Goal: Task Accomplishment & Management: Use online tool/utility

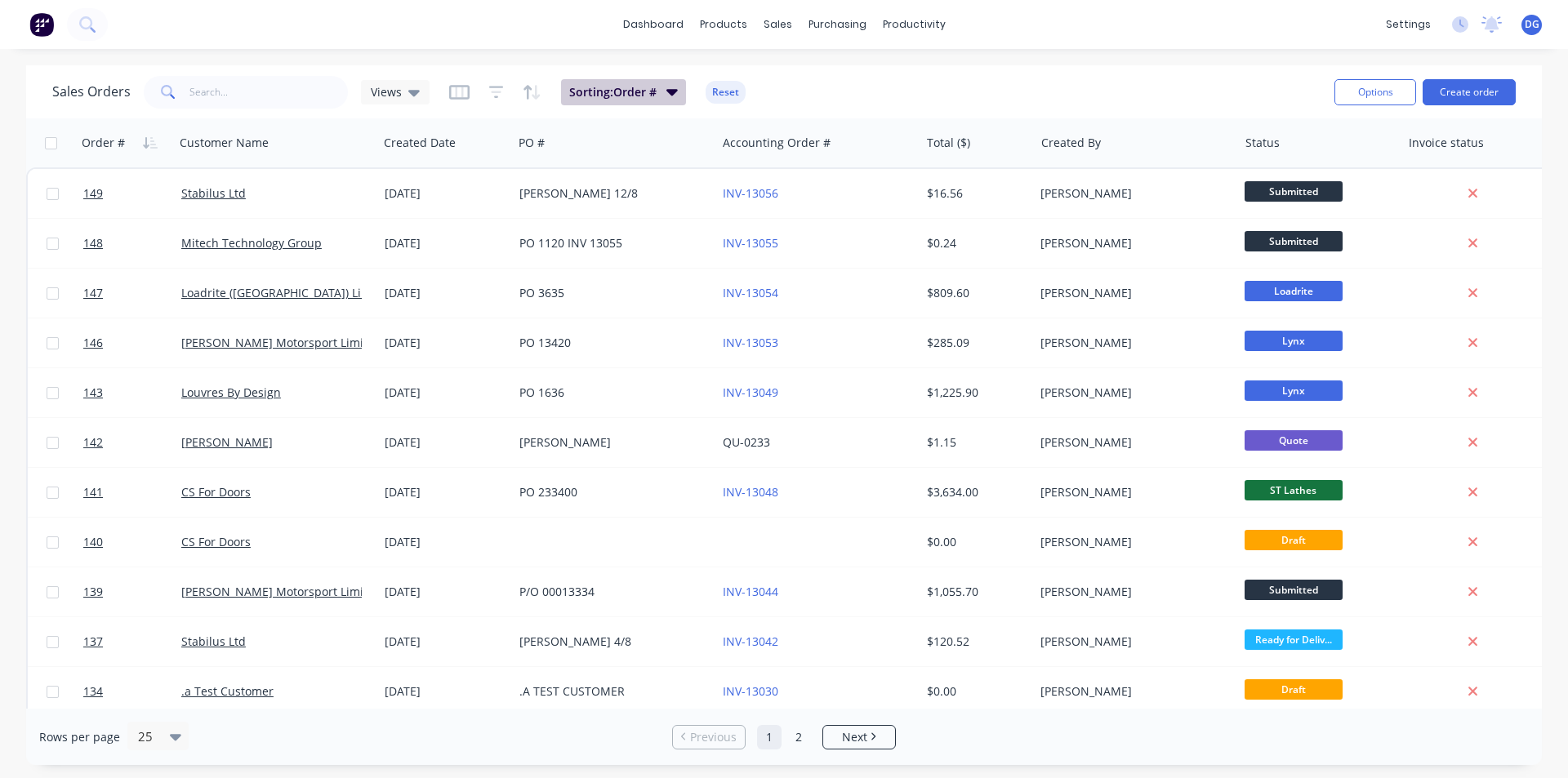
click at [616, 95] on span "Sorting: Order #" at bounding box center [612, 92] width 87 height 17
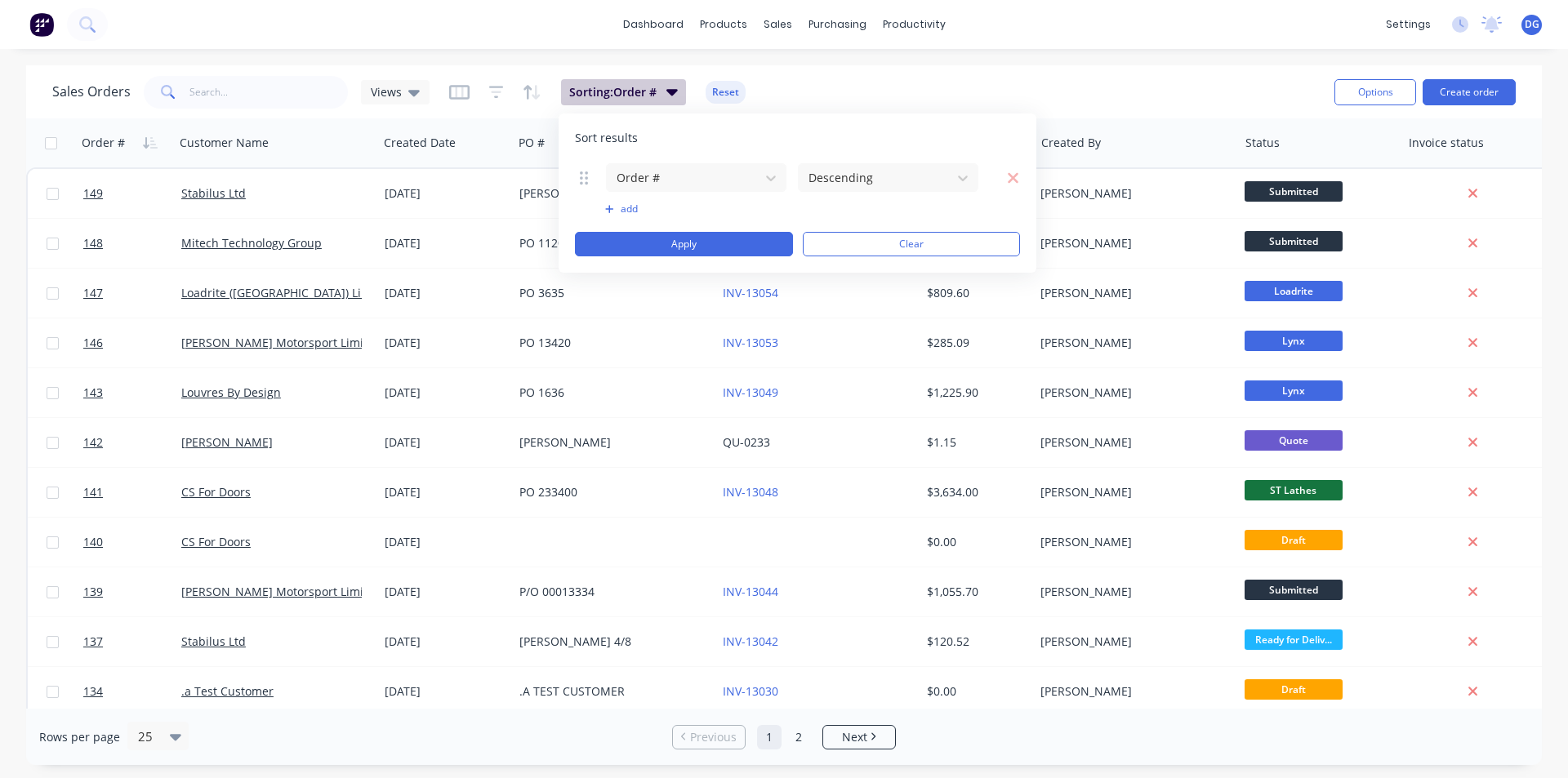
click at [616, 95] on span "Sorting: Order #" at bounding box center [612, 92] width 87 height 17
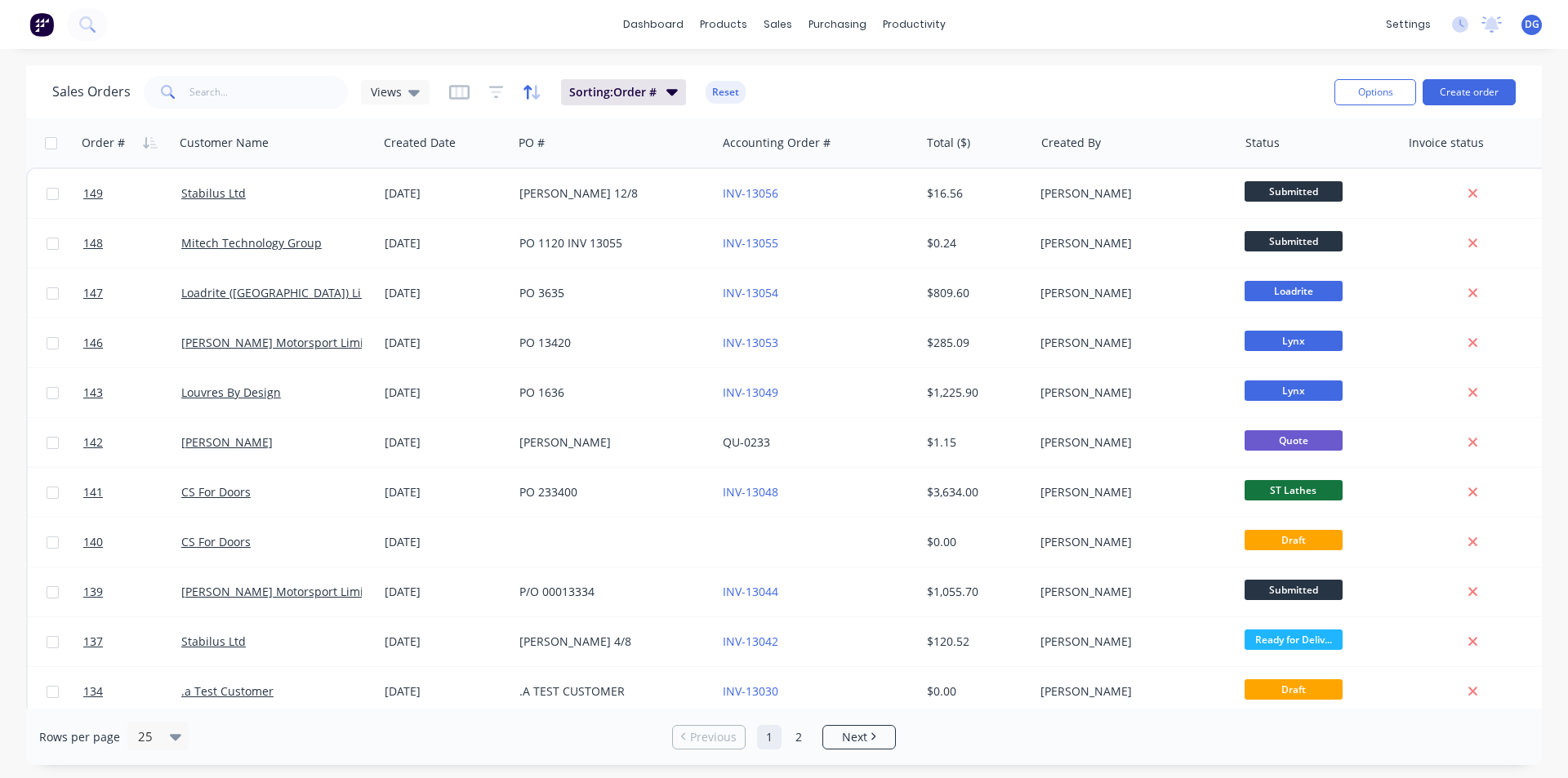
click at [527, 93] on icon "button" at bounding box center [532, 92] width 19 height 17
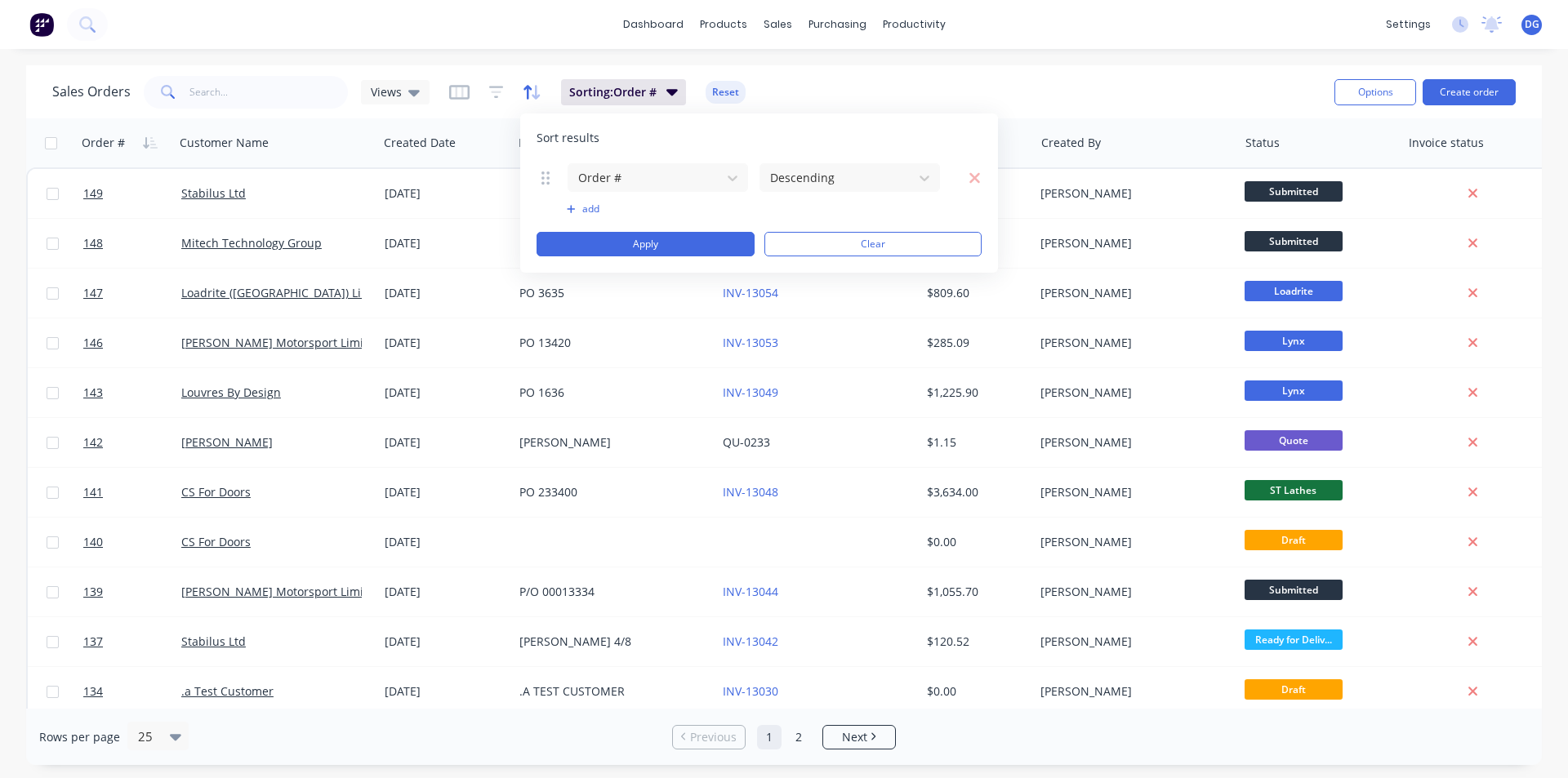
click at [527, 93] on icon "button" at bounding box center [532, 92] width 19 height 17
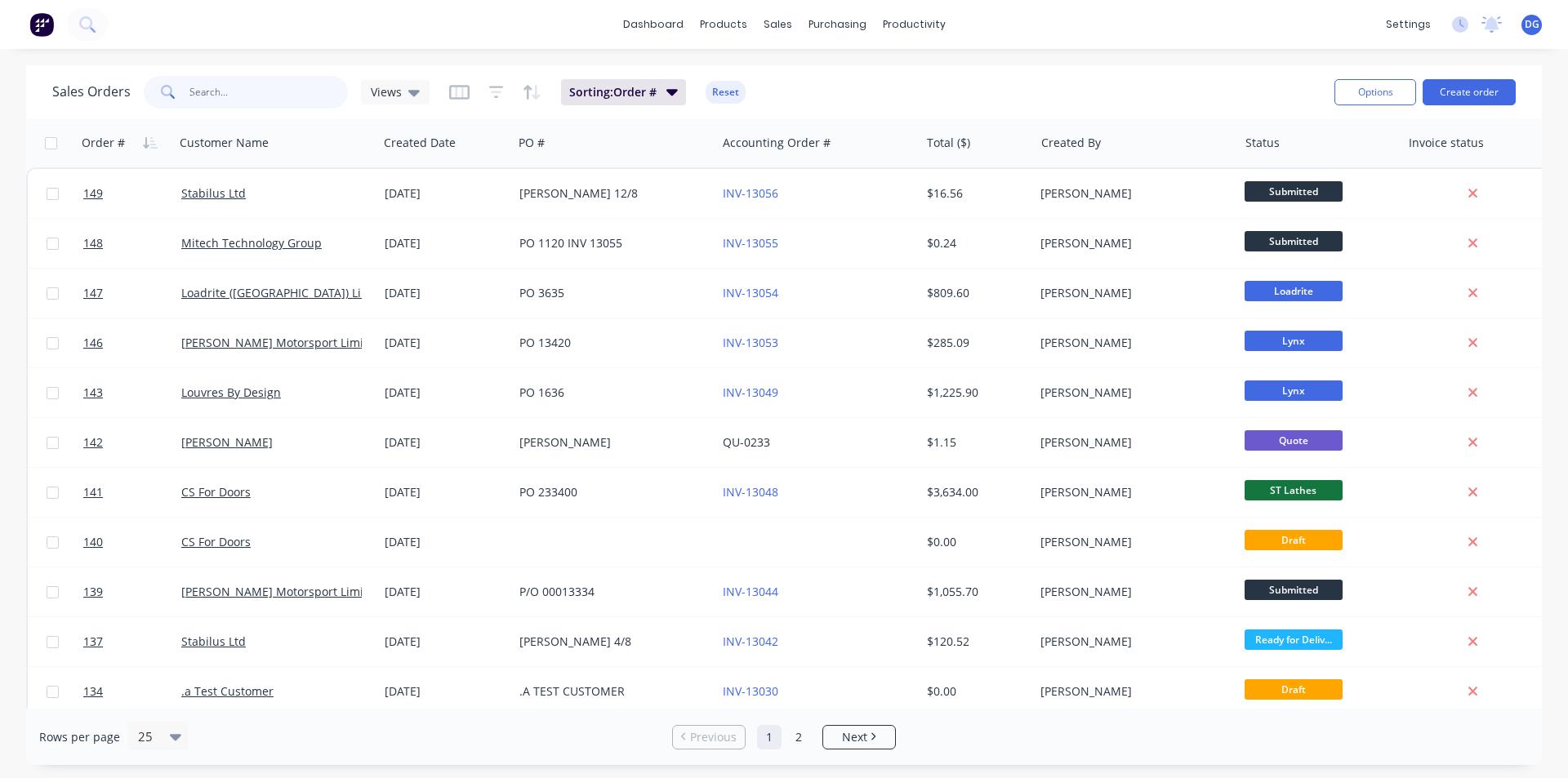
click at [309, 89] on input "text" at bounding box center [269, 92] width 159 height 33
type input "stabilus"
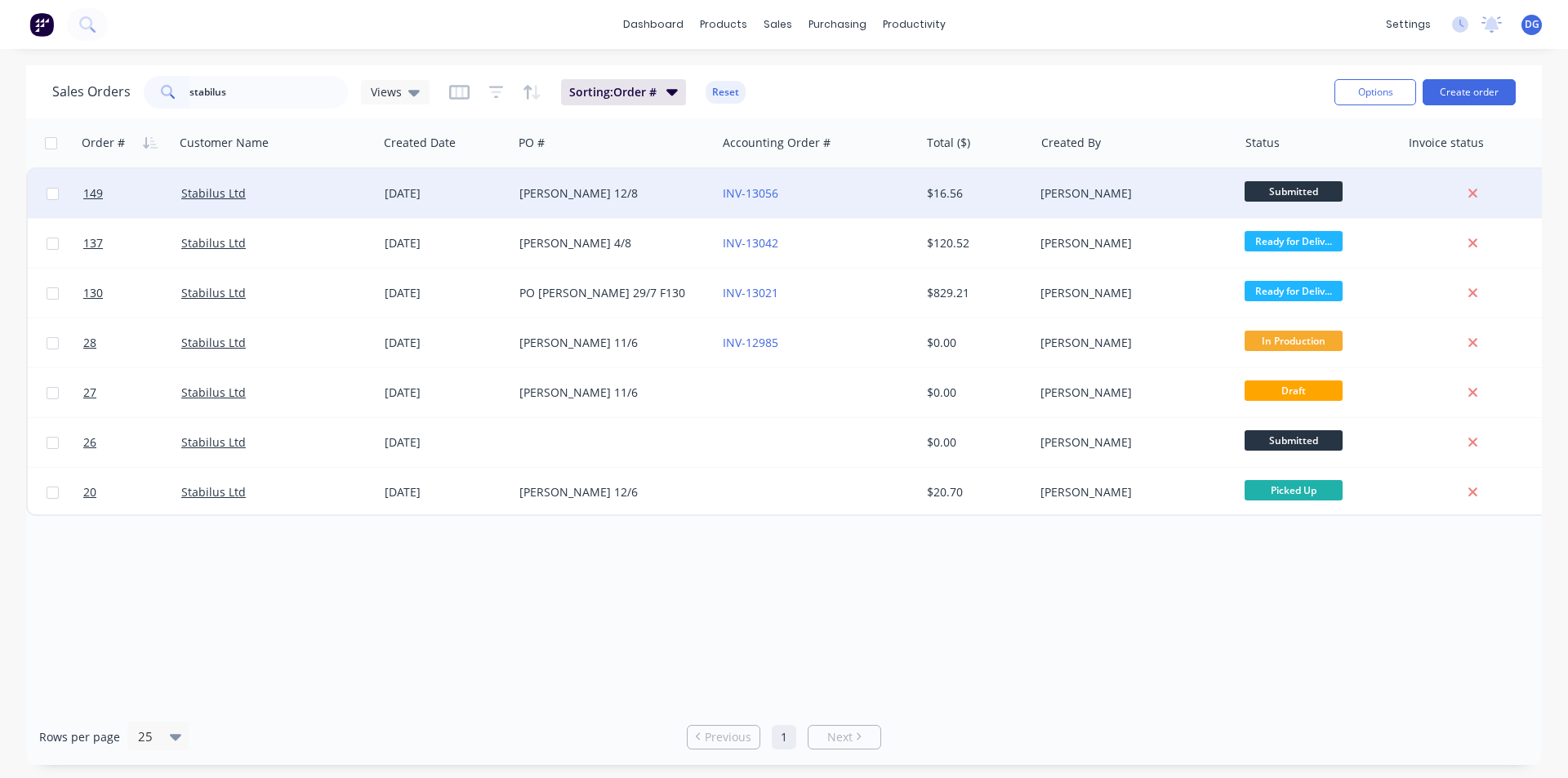
click at [402, 193] on div "[DATE]" at bounding box center [446, 193] width 122 height 17
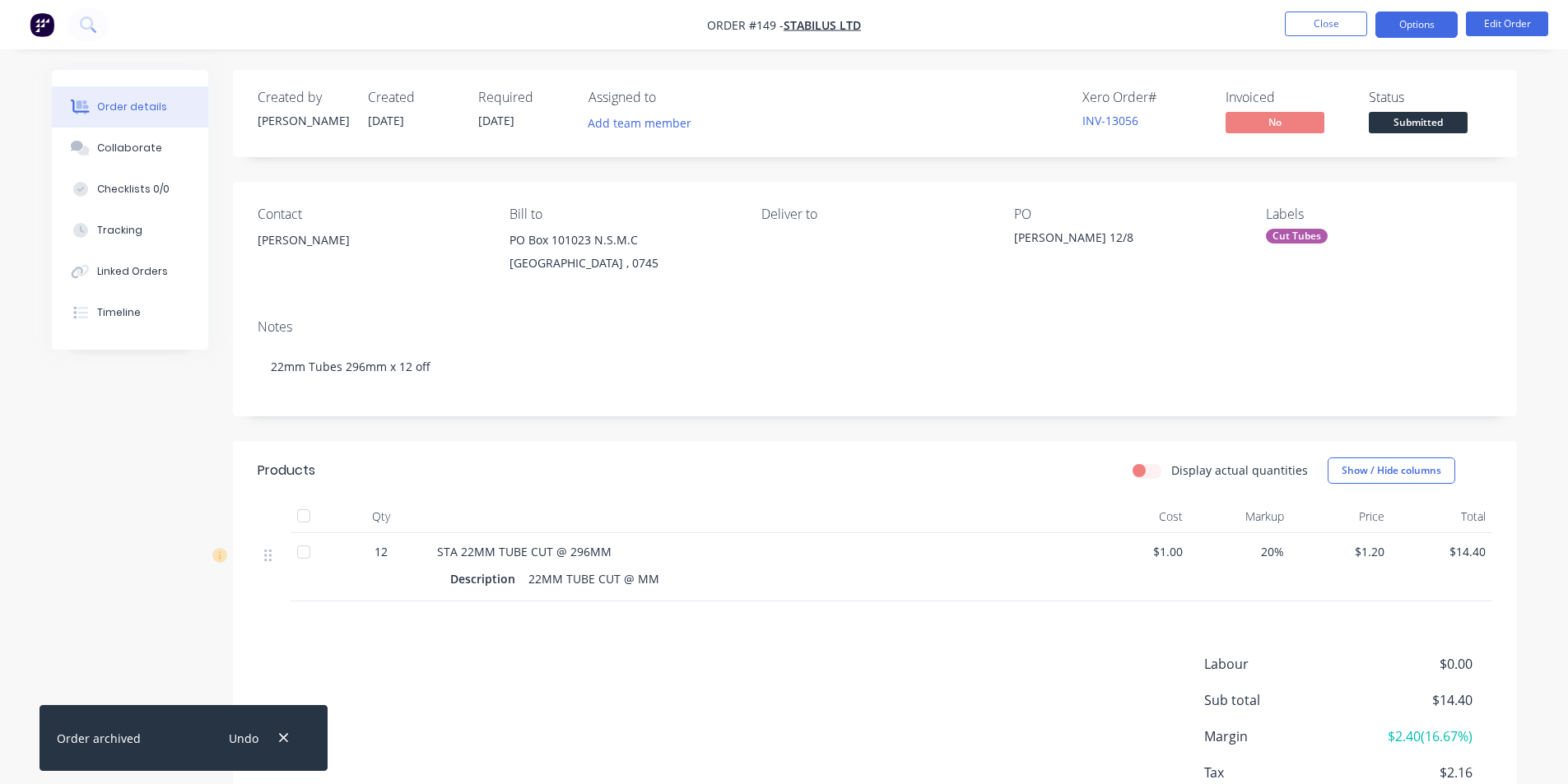
click at [1421, 30] on button "Options" at bounding box center [1417, 25] width 83 height 26
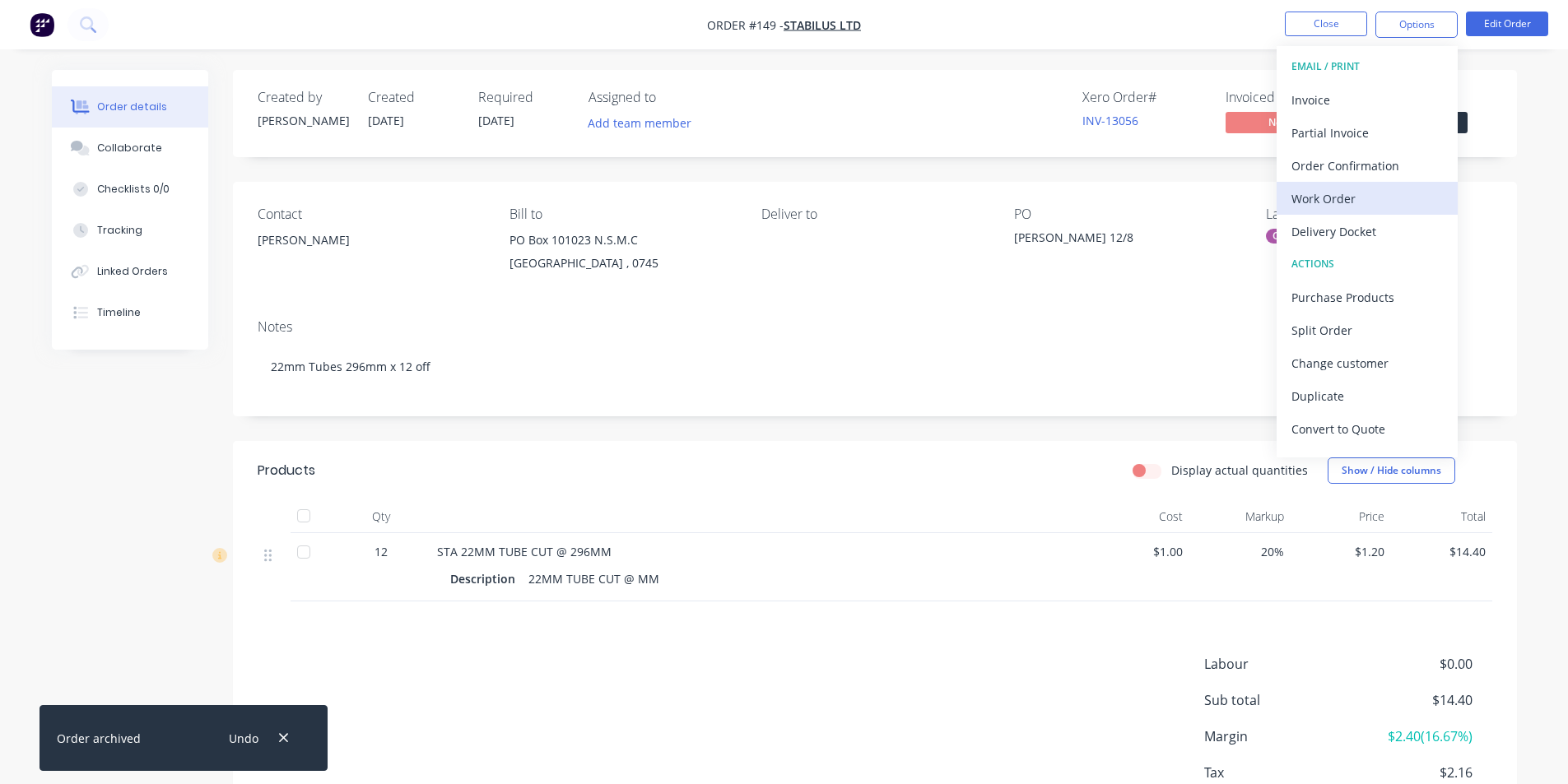
click at [1346, 197] on div "Work Order" at bounding box center [1367, 198] width 152 height 24
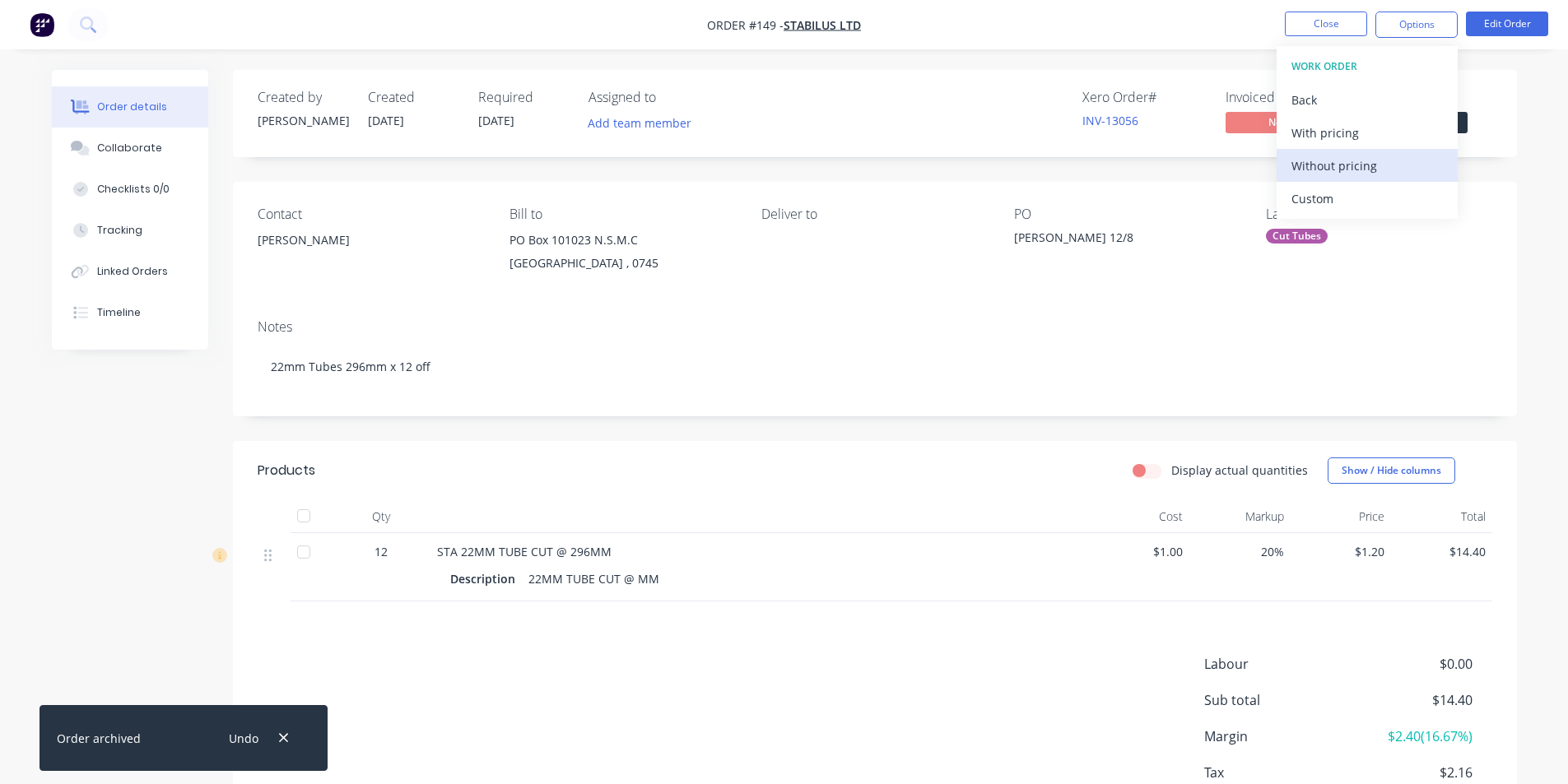
click at [1351, 158] on div "Without pricing" at bounding box center [1367, 165] width 152 height 24
